Goal: Find specific page/section: Find specific page/section

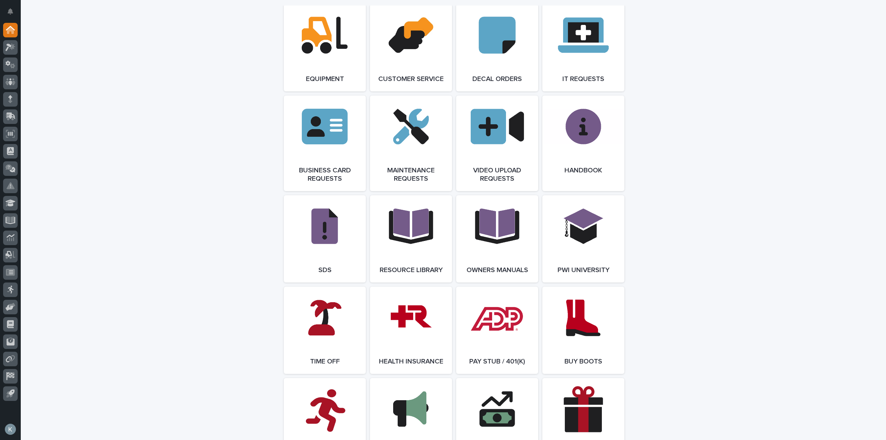
scroll to position [1038, 0]
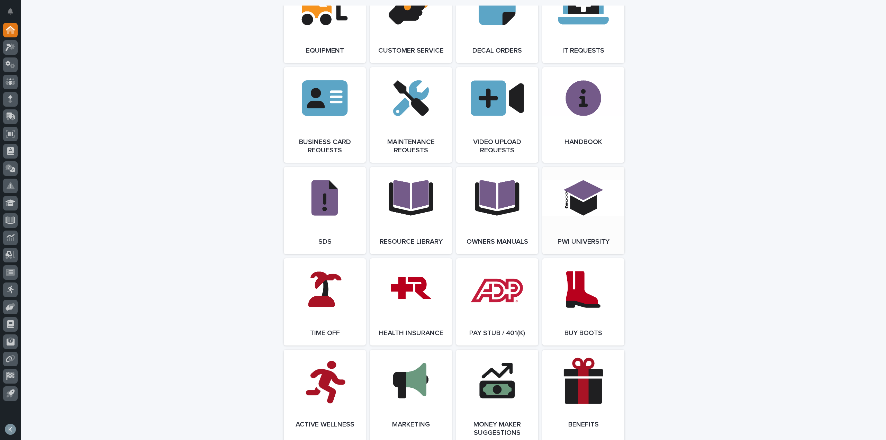
click at [578, 213] on span "Open Link" at bounding box center [583, 210] width 22 height 5
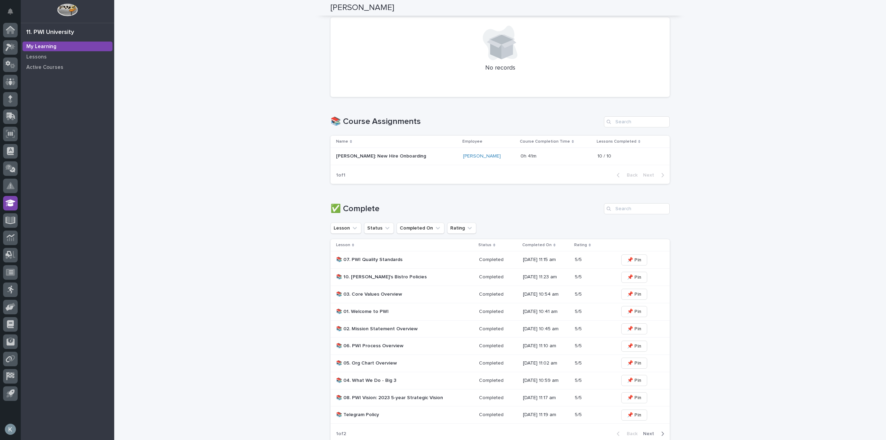
scroll to position [173, 0]
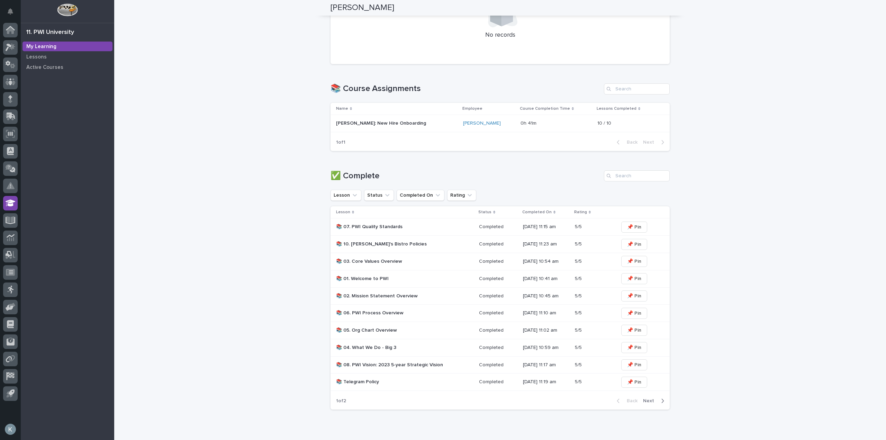
click at [366, 277] on p "📚 01. Welcome to PWI" at bounding box center [396, 279] width 121 height 6
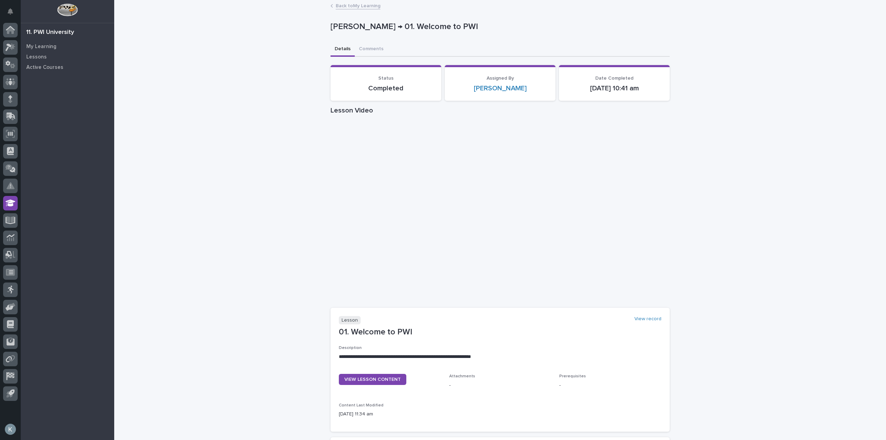
click at [262, 197] on div "**********" at bounding box center [500, 321] width 772 height 640
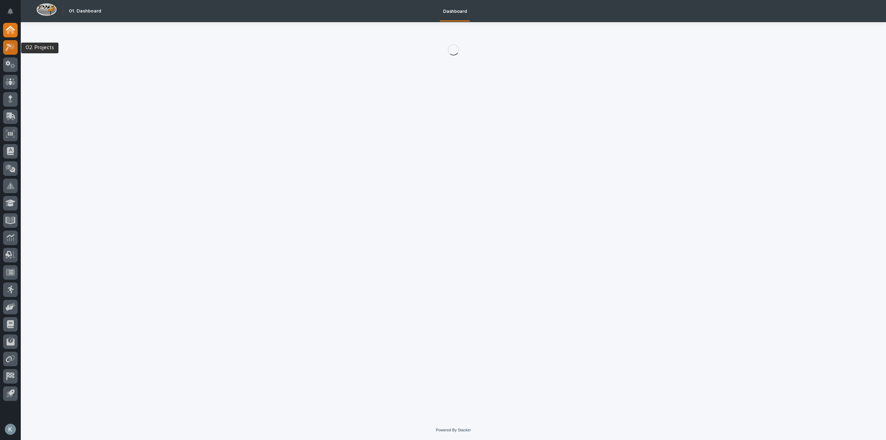
click at [13, 51] on div at bounding box center [10, 47] width 15 height 15
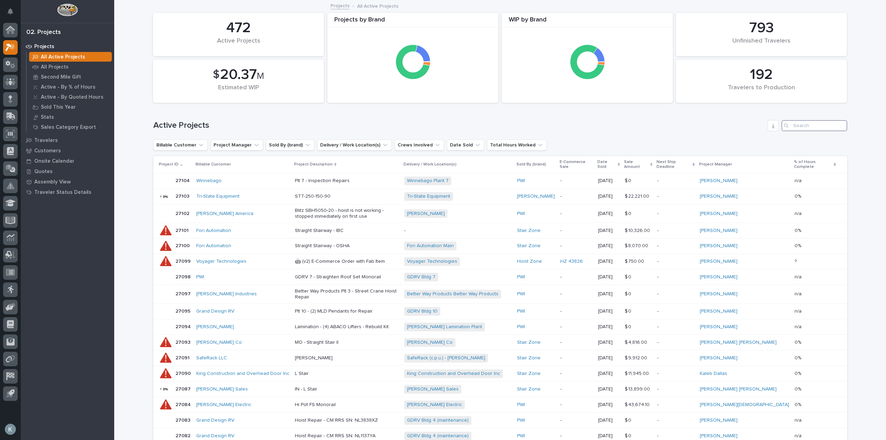
click at [800, 129] on input "Search" at bounding box center [814, 125] width 66 height 11
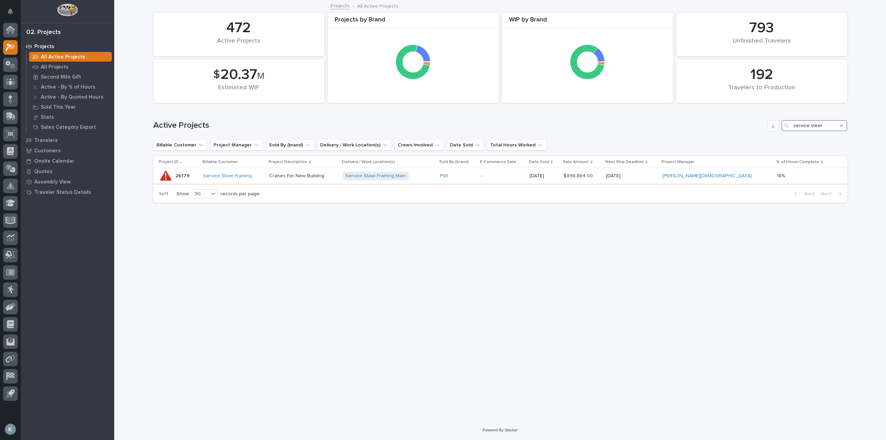
type input "service steel"
click at [263, 181] on div "Service Steel Framing" at bounding box center [233, 175] width 60 height 11
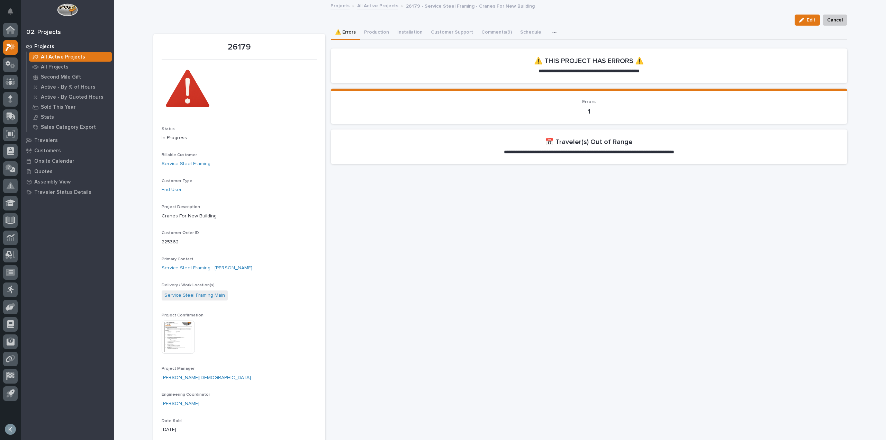
click at [585, 113] on p "1" at bounding box center [589, 111] width 500 height 8
click at [384, 33] on button "Production" at bounding box center [376, 33] width 33 height 15
